Goal: Transaction & Acquisition: Register for event/course

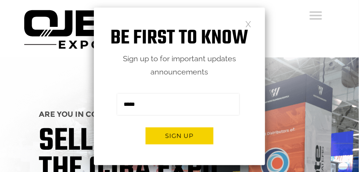
click at [247, 22] on link at bounding box center [248, 23] width 6 height 6
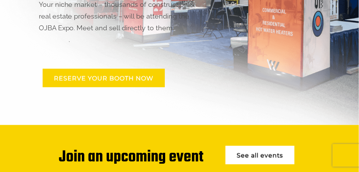
scroll to position [208, 0]
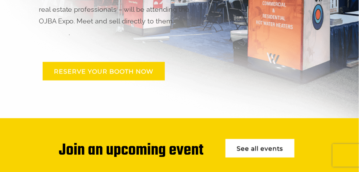
click at [73, 62] on link "RESERVE YOUR BOOTH NOW" at bounding box center [104, 71] width 122 height 18
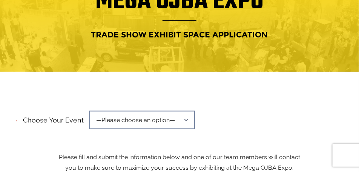
scroll to position [132, 0]
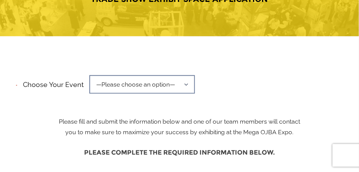
click at [99, 75] on span "—Please choose an option—" at bounding box center [142, 84] width 106 height 18
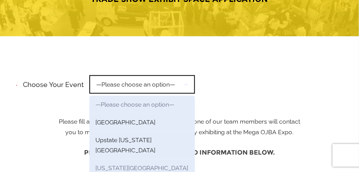
click at [95, 159] on link "New York Region" at bounding box center [142, 168] width 106 height 18
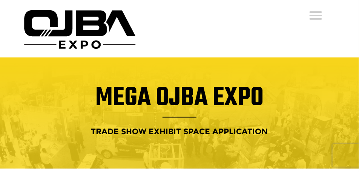
click at [0, 0] on link "Events" at bounding box center [0, 0] width 0 height 0
